Goal: Task Accomplishment & Management: Manage account settings

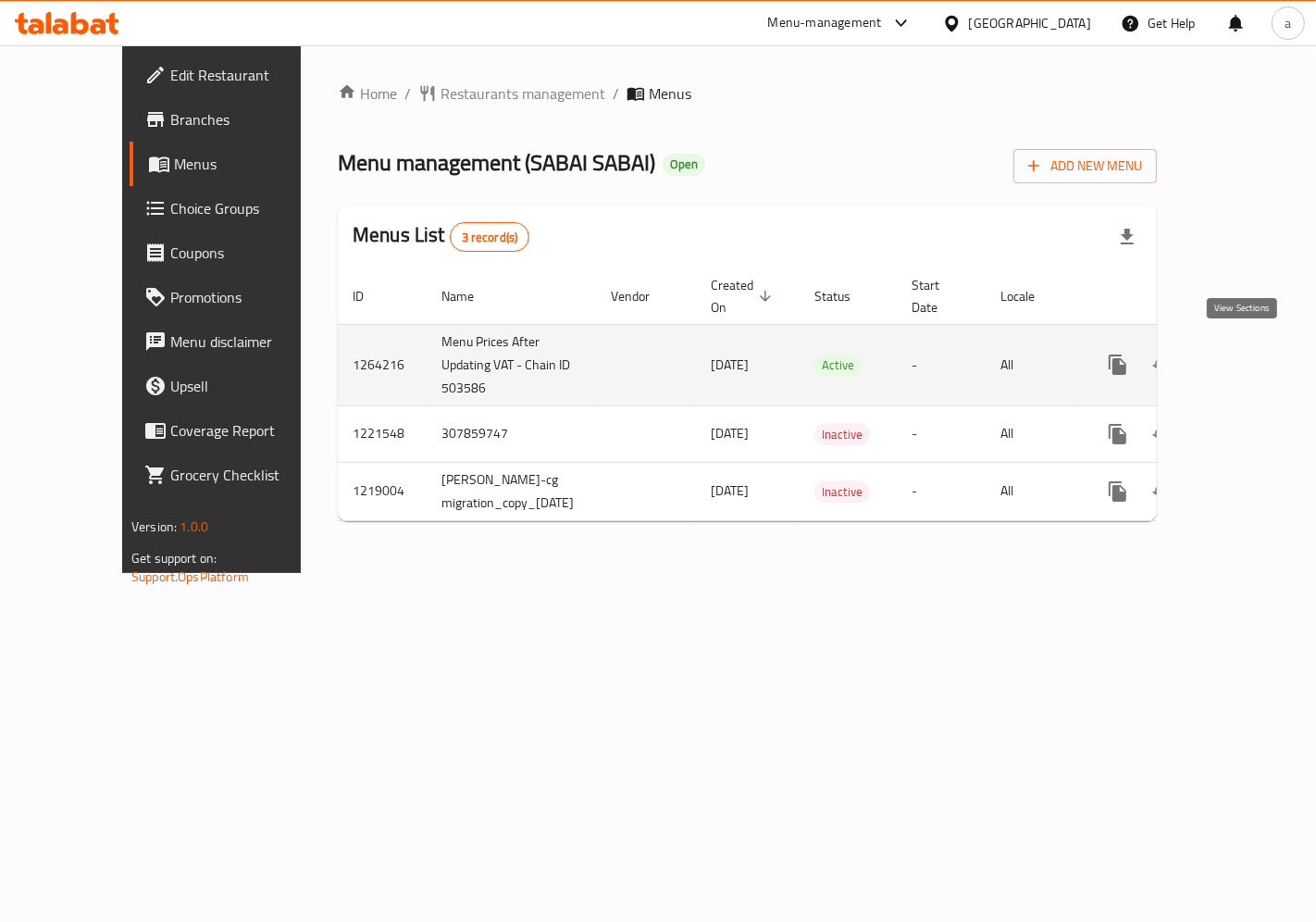
click at [1243, 356] on icon "enhanced table" at bounding box center [1251, 364] width 16 height 16
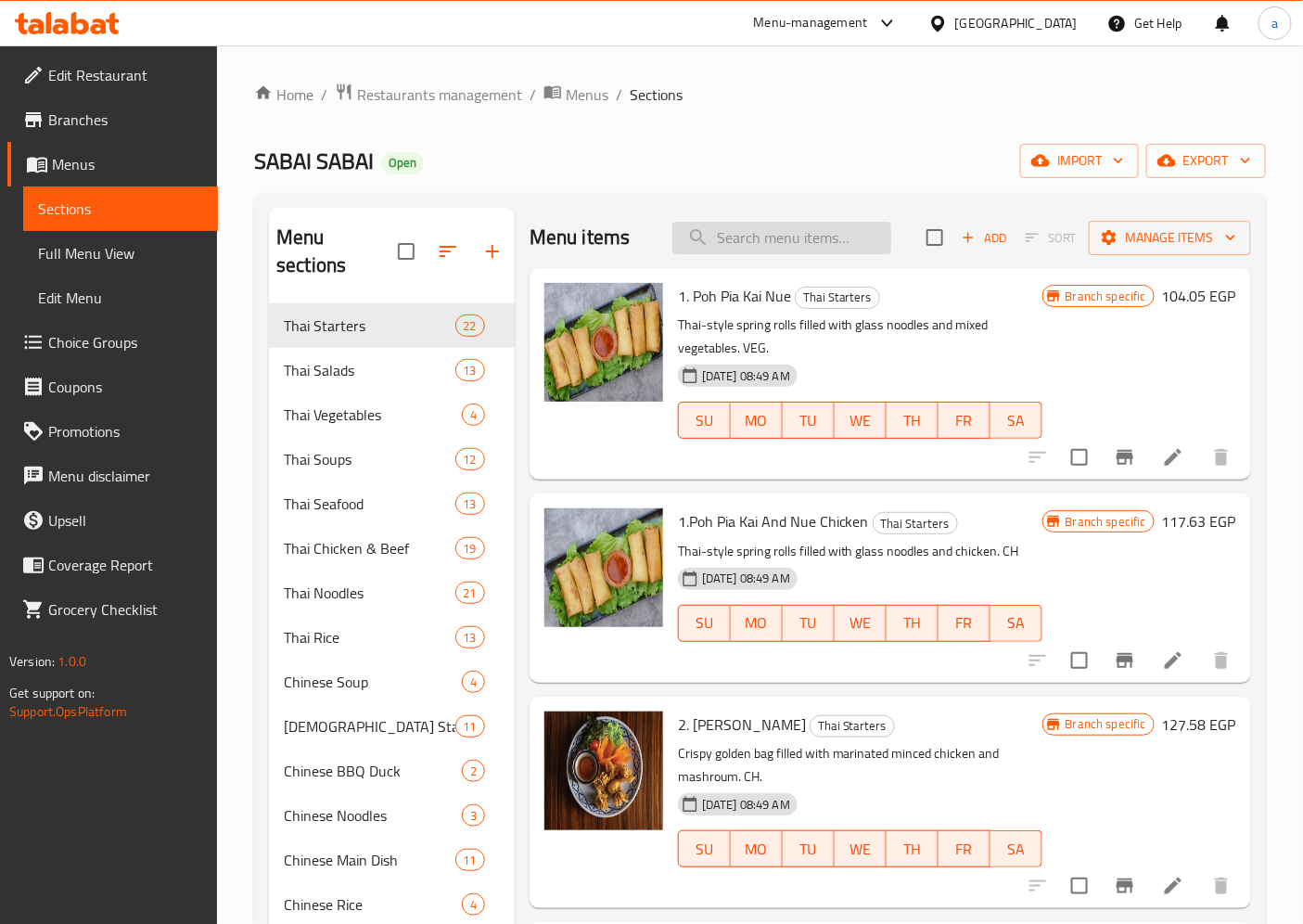
click at [805, 237] on input "search" at bounding box center [781, 237] width 219 height 32
paste input "Spaghetti Gang Keaw Wan (Beef)"
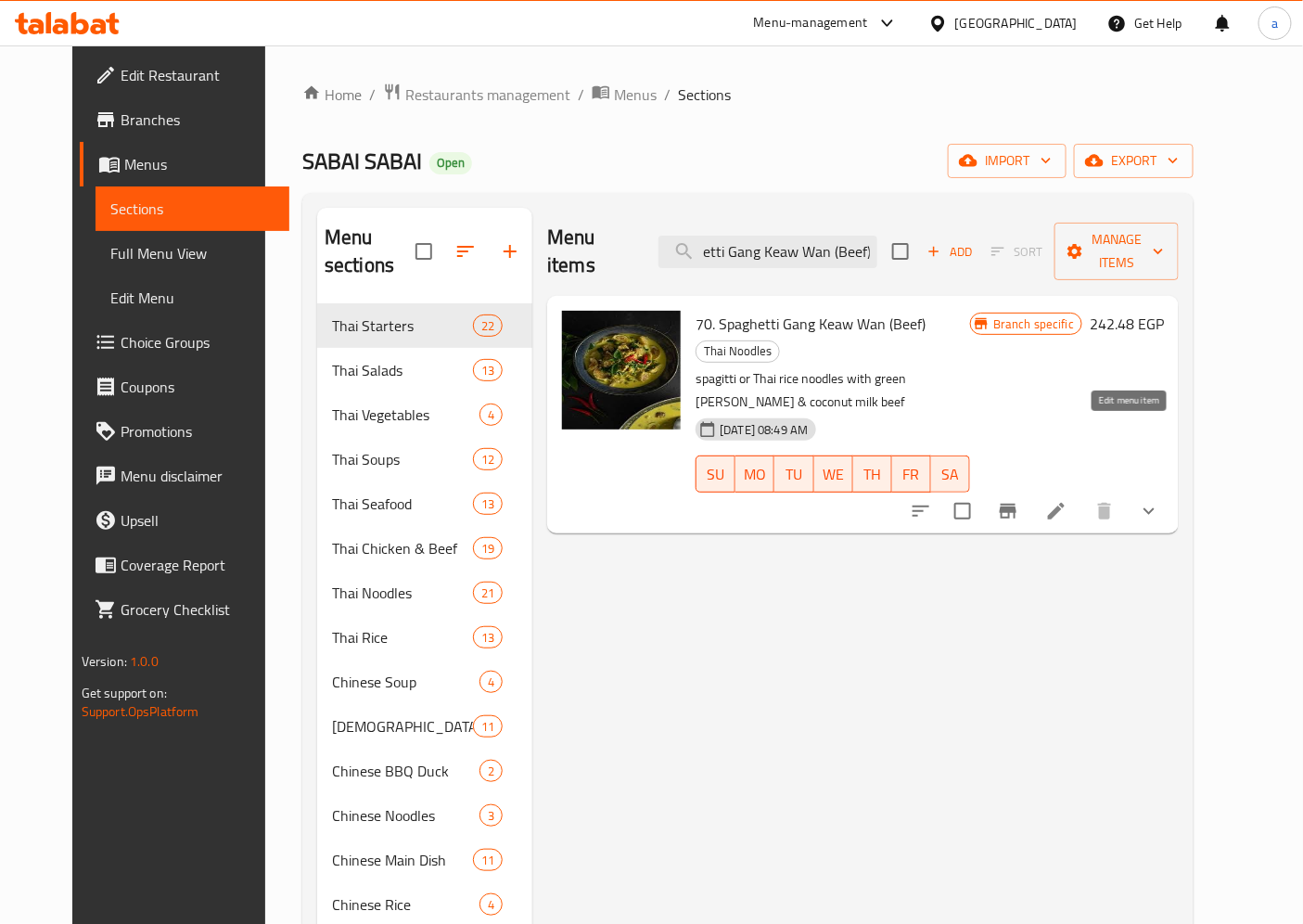
type input "Spaghetti Gang Keaw Wan (Beef)"
click at [1065, 502] on icon at bounding box center [1056, 510] width 17 height 17
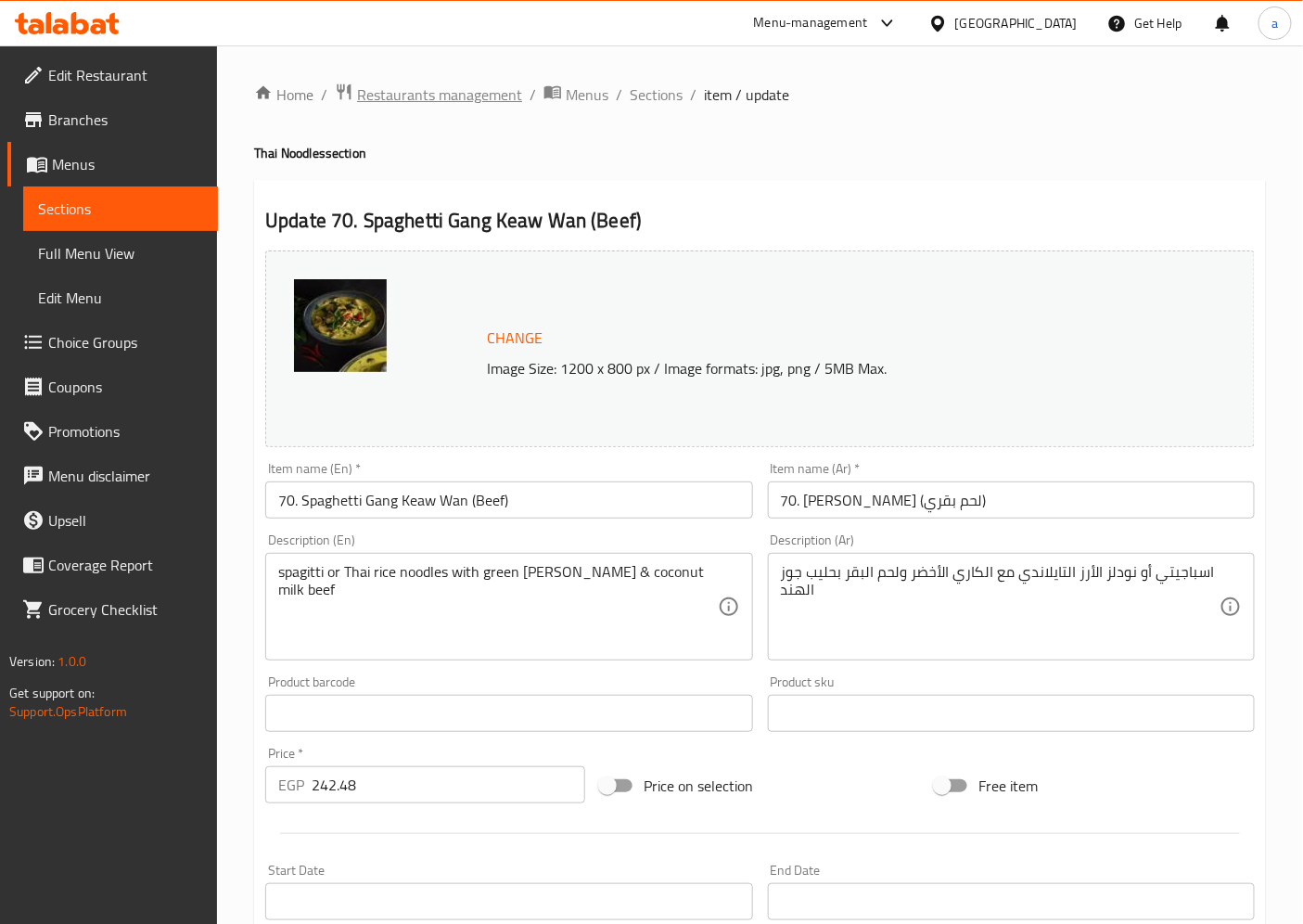
click at [441, 104] on span "Restaurants management" at bounding box center [439, 94] width 165 height 22
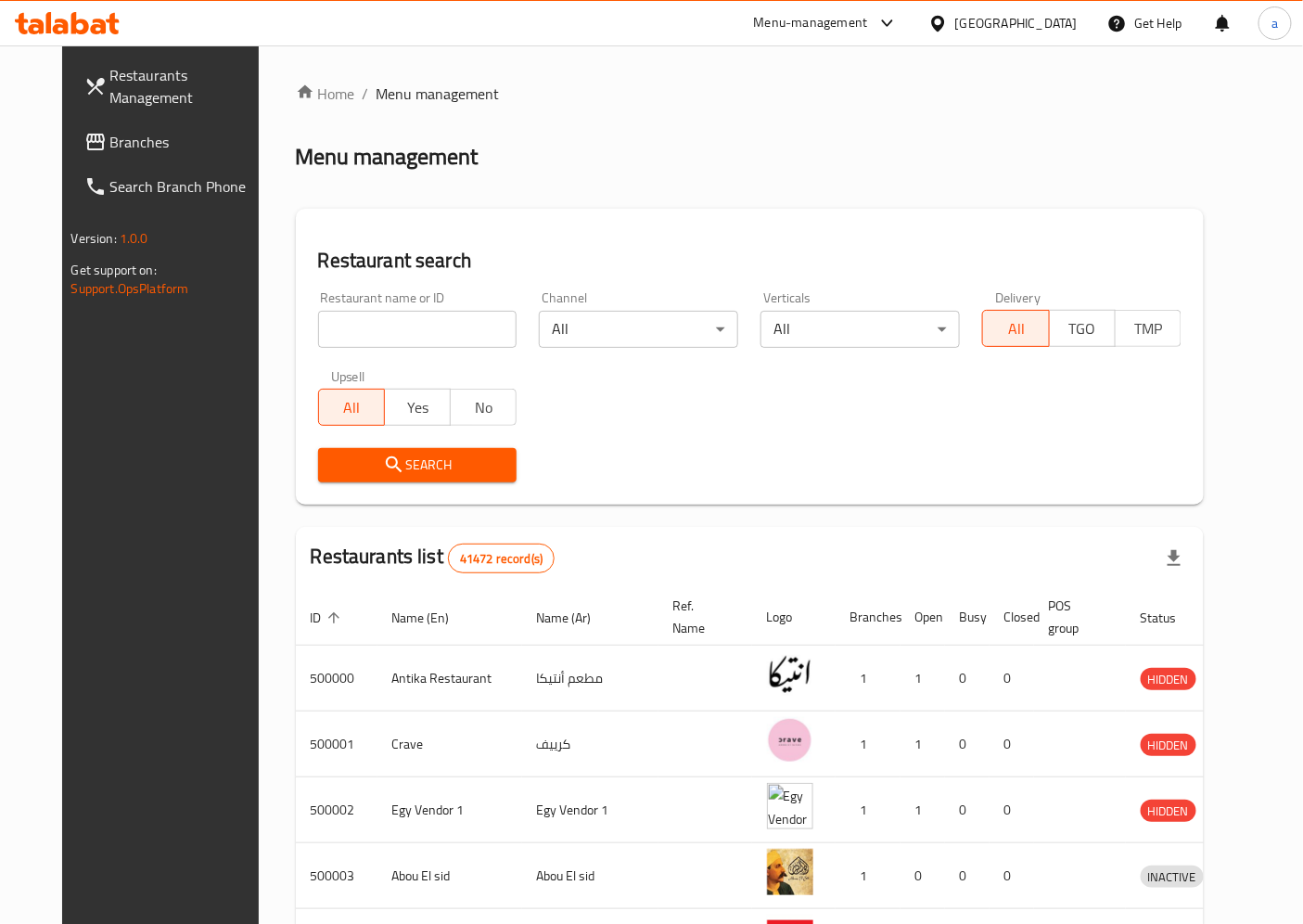
click at [111, 146] on span "Branches" at bounding box center [188, 142] width 154 height 22
